Goal: Register for event/course

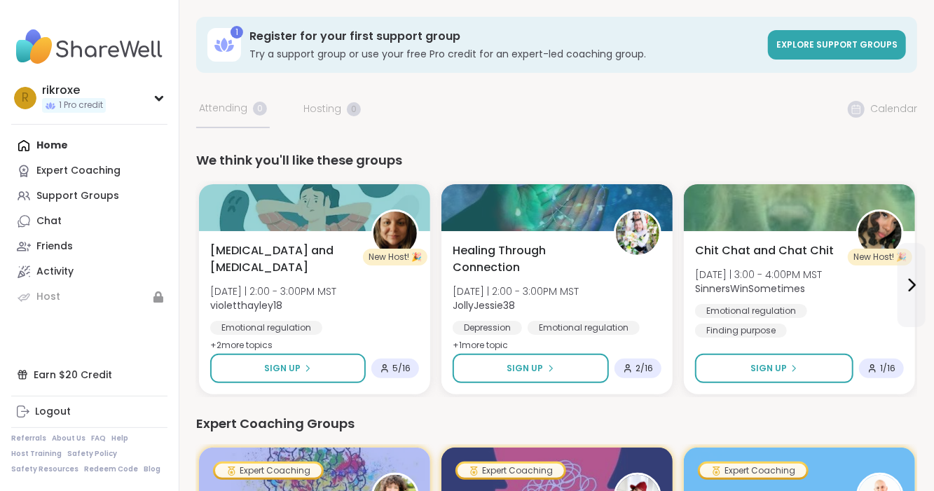
click at [67, 159] on link "Expert Coaching" at bounding box center [89, 170] width 156 height 25
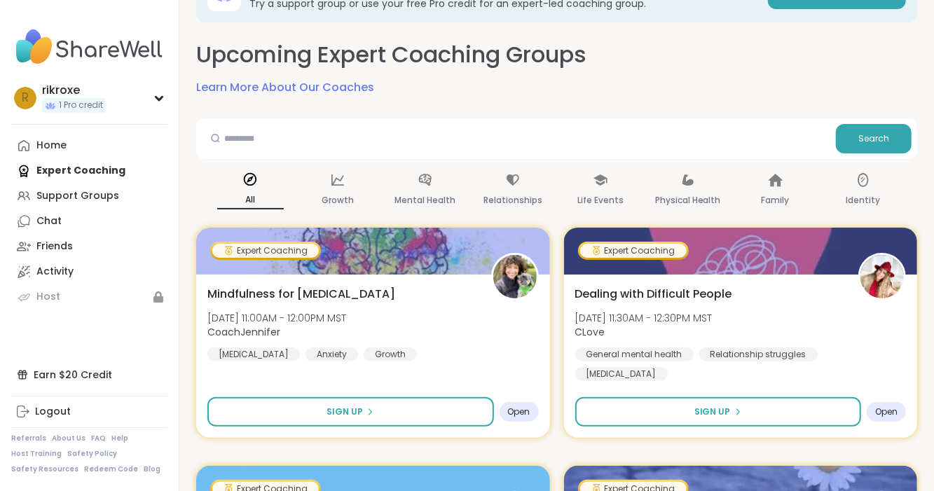
click at [687, 378] on div "General mental health Relationship struggles [MEDICAL_DATA]" at bounding box center [740, 364] width 331 height 34
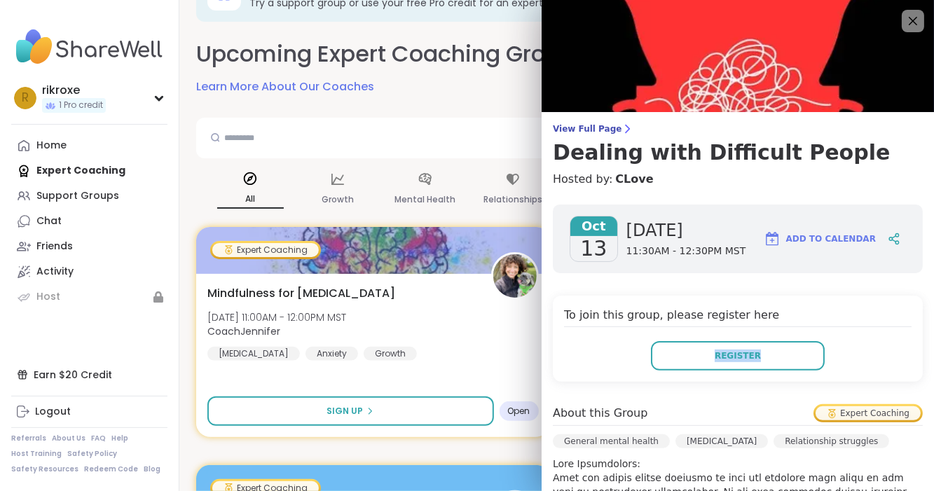
click at [910, 24] on icon at bounding box center [913, 21] width 8 height 8
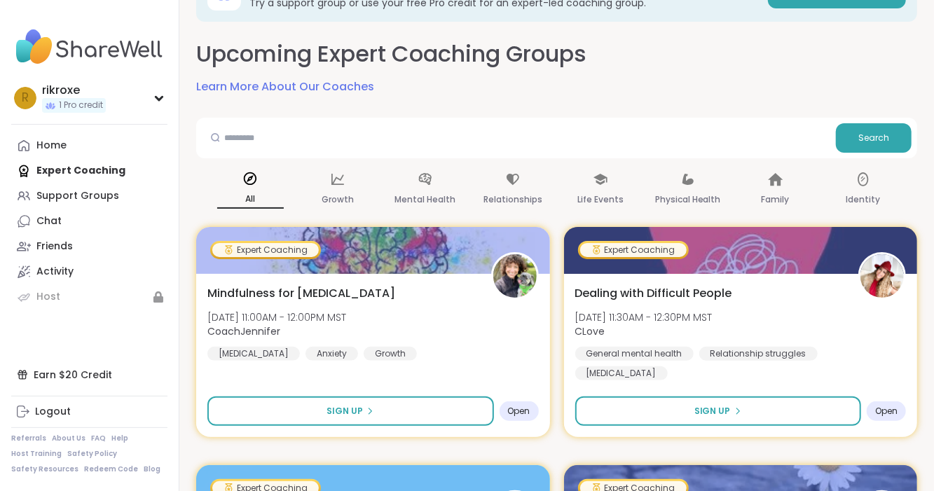
click at [826, 384] on div "Dealing with Difficult People [DATE] 11:30AM - 12:30PM MST CLove General mental…" at bounding box center [741, 355] width 354 height 163
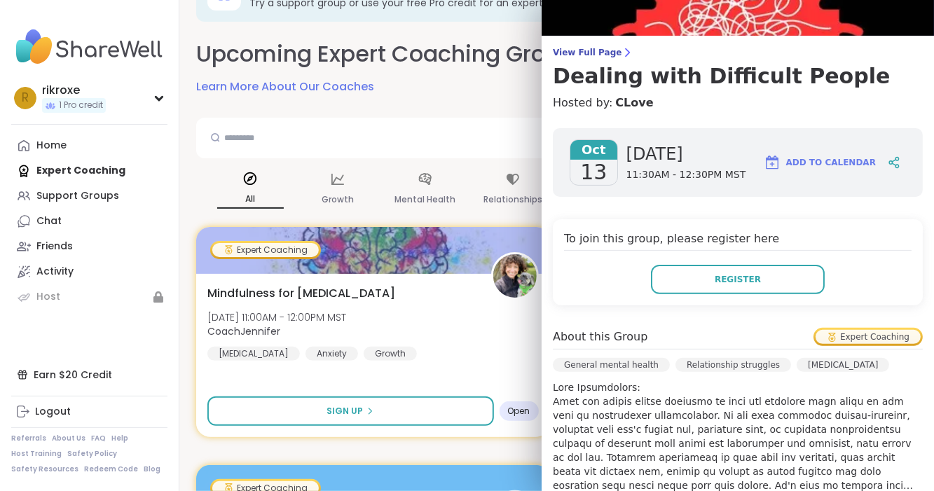
scroll to position [84, 0]
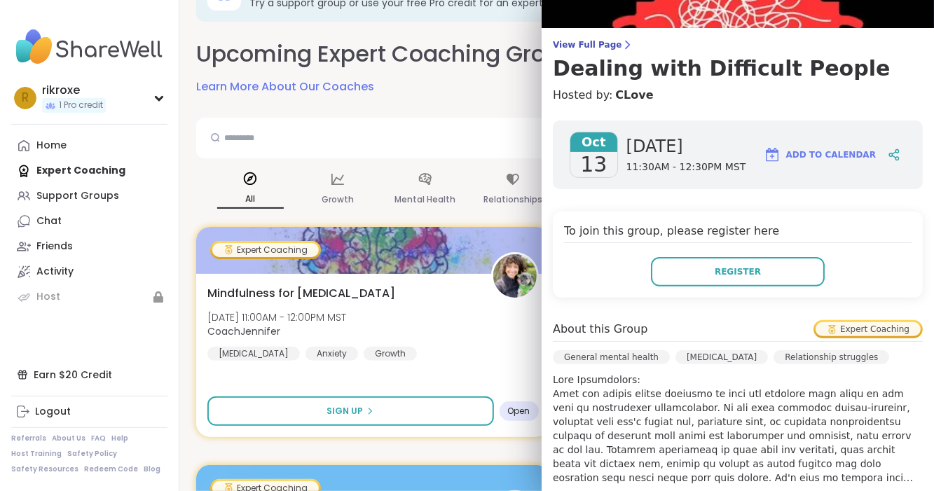
click at [596, 41] on span "View Full Page" at bounding box center [738, 44] width 370 height 11
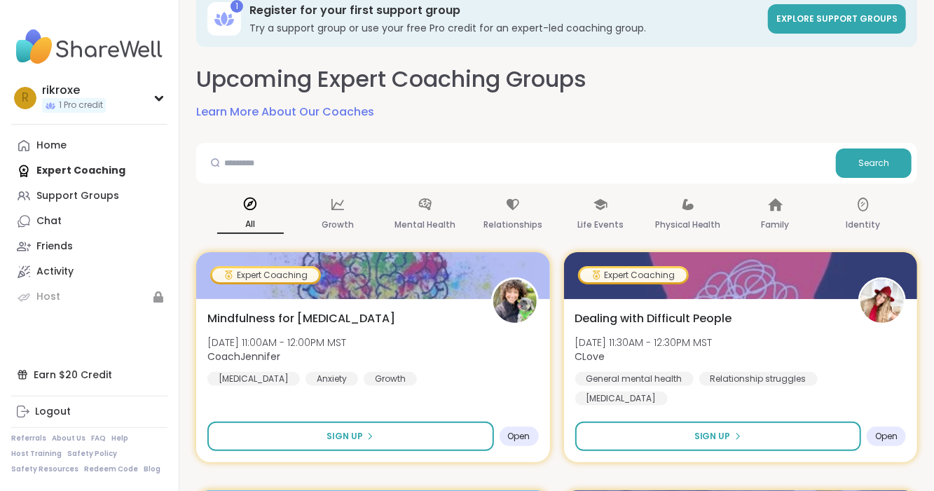
scroll to position [22, 0]
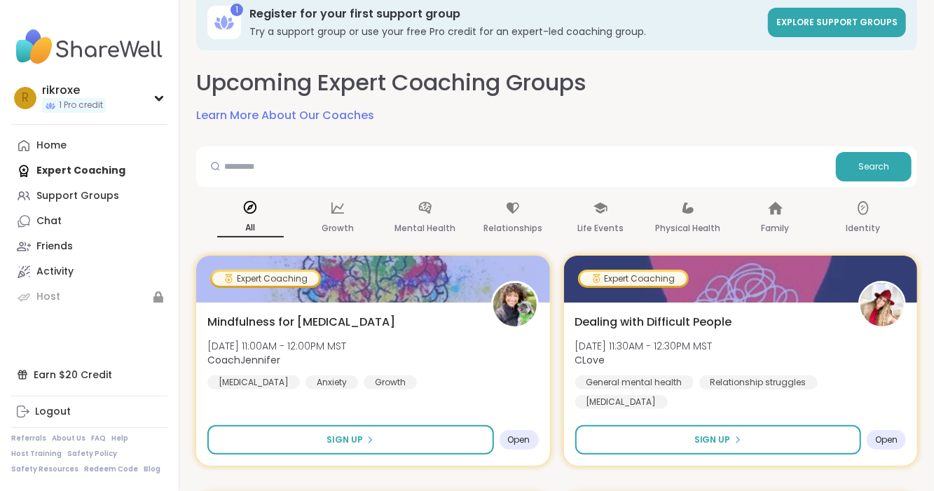
click at [431, 212] on icon at bounding box center [425, 207] width 15 height 15
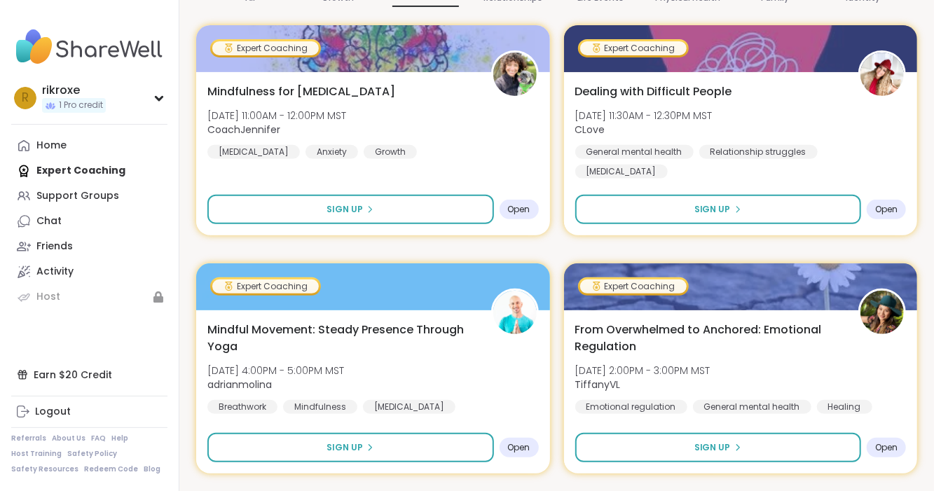
scroll to position [0, 0]
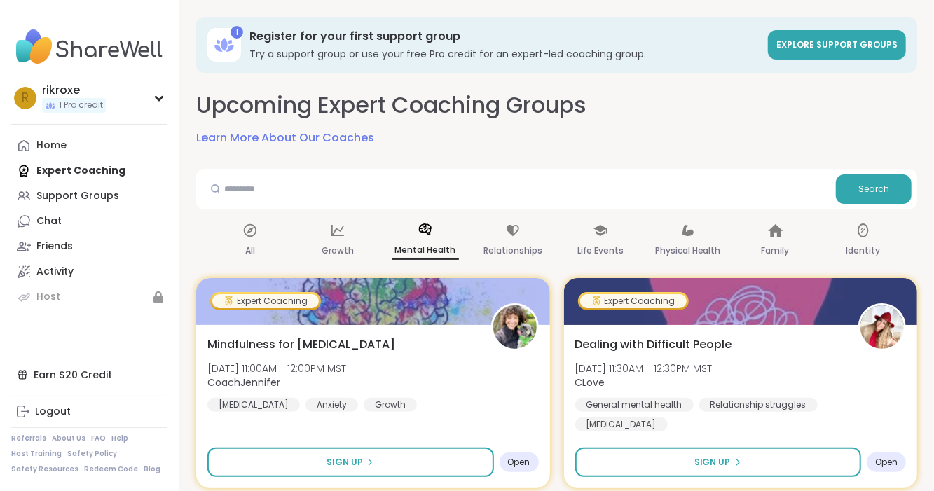
click at [55, 149] on div "Home" at bounding box center [51, 146] width 30 height 14
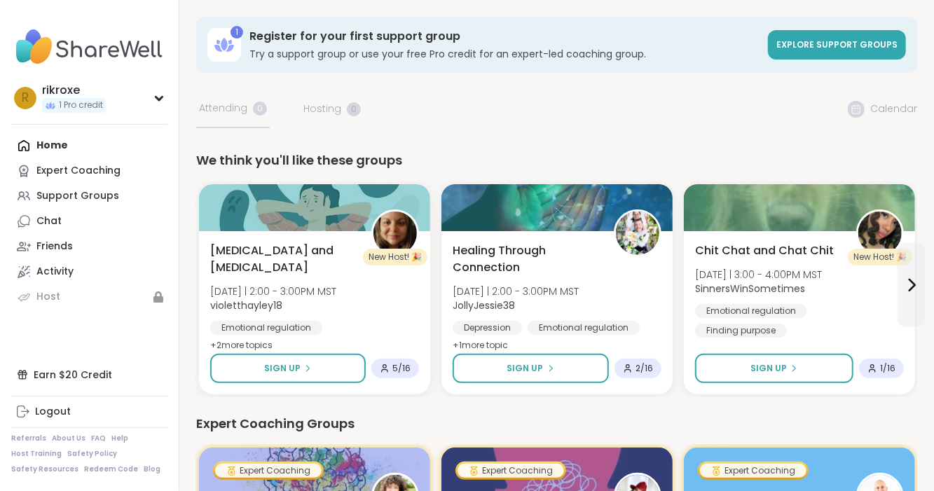
click at [570, 377] on button "Sign Up" at bounding box center [531, 368] width 156 height 29
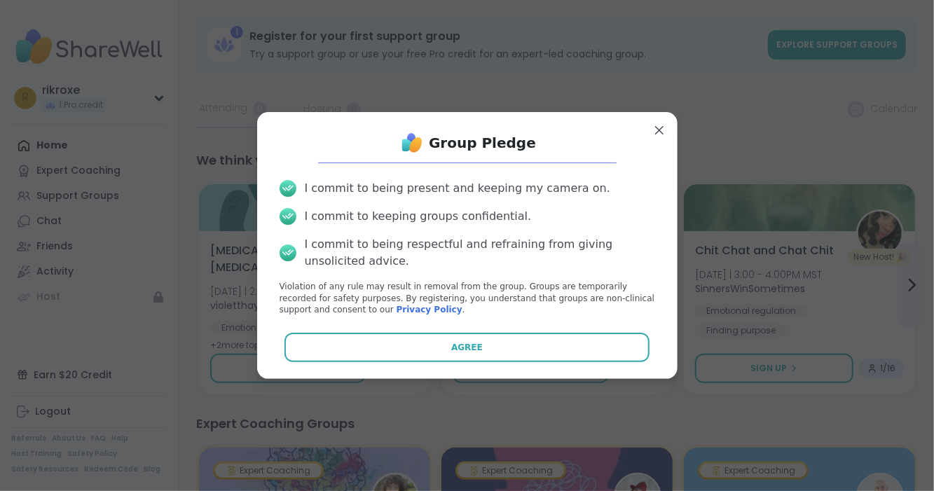
click at [492, 345] on button "Agree" at bounding box center [466, 347] width 365 height 29
